Goal: Task Accomplishment & Management: Complete application form

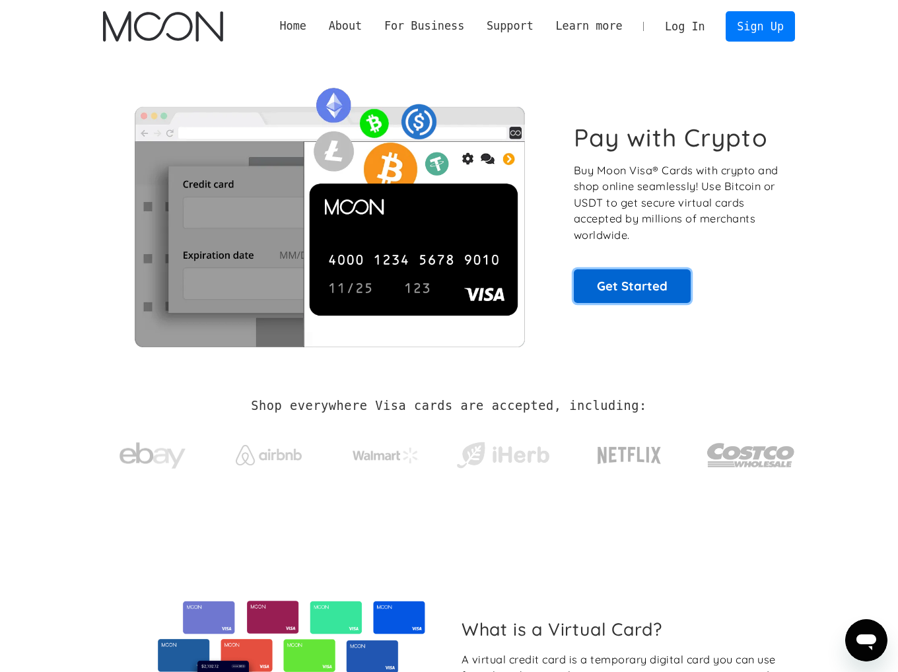
click at [628, 286] on link "Get Started" at bounding box center [632, 285] width 117 height 33
